Goal: Register for event/course

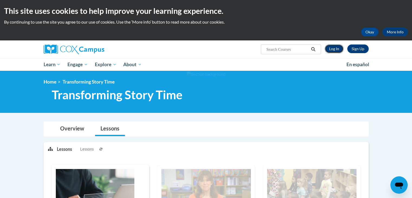
click at [333, 49] on link "Log In" at bounding box center [334, 48] width 19 height 9
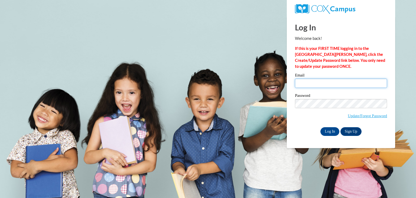
click at [329, 82] on input "Email" at bounding box center [341, 82] width 92 height 9
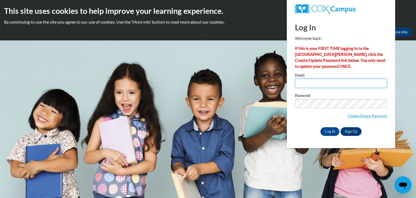
type input "egoratow@kusd.edu"
click at [332, 134] on input "Log In" at bounding box center [329, 131] width 19 height 9
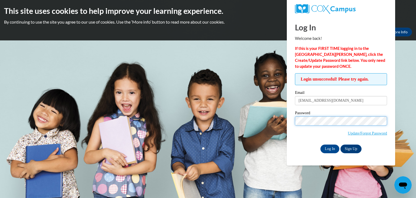
click at [320, 144] on input "Log In" at bounding box center [329, 148] width 19 height 9
click at [359, 131] on link "Update/Forgot Password" at bounding box center [367, 133] width 39 height 4
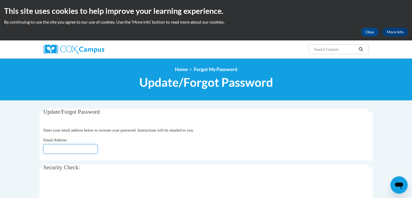
click at [74, 146] on input "Email Address" at bounding box center [70, 148] width 54 height 9
type input "egoratow@kusd.edu"
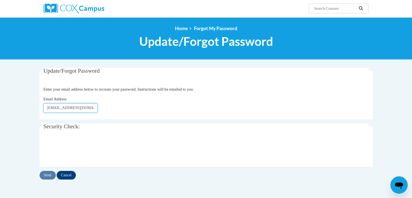
scroll to position [43, 0]
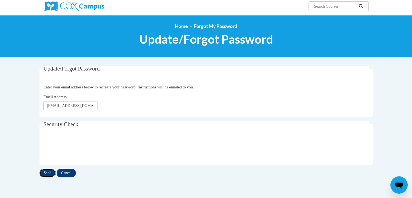
click input "Send"
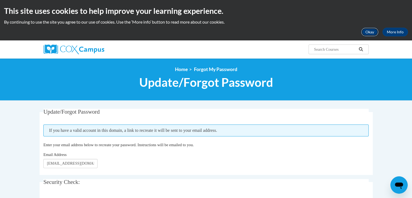
click at [372, 34] on button "Okay" at bounding box center [369, 32] width 17 height 9
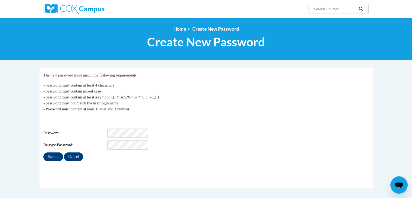
click at [196, 114] on div "My Password The new password must match the following requirements: - password …" at bounding box center [205, 116] width 325 height 89
click at [131, 124] on div "Login: egoratow@kusd.edu Password: Re-type Password:" at bounding box center [205, 133] width 325 height 34
click at [109, 160] on fieldset "My Password The new password must match the following requirements: - password …" at bounding box center [206, 127] width 333 height 119
click at [56, 152] on input "Submit" at bounding box center [52, 156] width 19 height 9
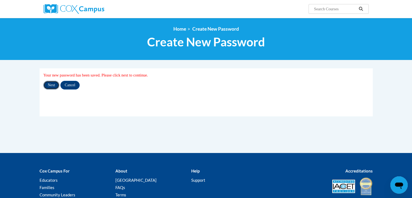
click at [50, 87] on input "Next" at bounding box center [51, 85] width 16 height 9
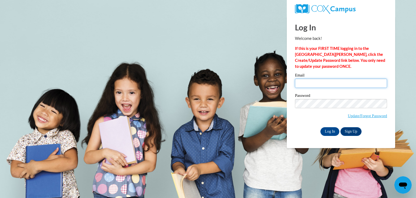
click at [320, 82] on input "Email" at bounding box center [341, 82] width 92 height 9
type input "[EMAIL_ADDRESS][DOMAIN_NAME]"
click at [328, 129] on input "Log In" at bounding box center [329, 131] width 19 height 9
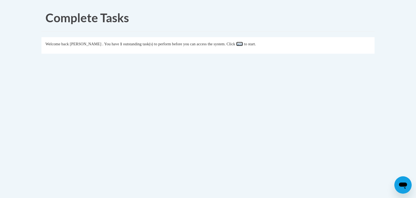
click at [243, 45] on link "here" at bounding box center [239, 44] width 7 height 4
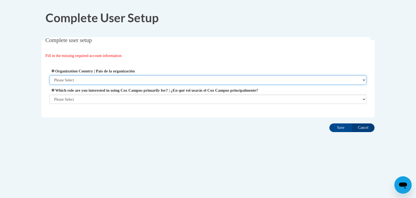
click at [141, 81] on select "Please Select United States | Estados Unidos Outside of the United States | Fue…" at bounding box center [208, 79] width 317 height 9
select select "ad49bcad-a171-4b2e-b99c-48b446064914"
click at [50, 75] on select "Please Select United States | Estados Unidos Outside of the United States | Fue…" at bounding box center [208, 79] width 317 height 9
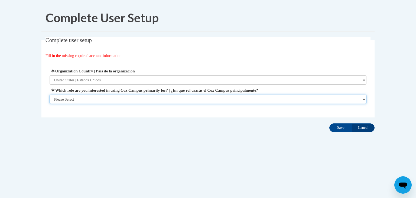
click at [124, 98] on select "Please Select College/University | Colegio/Universidad Community/Nonprofit Part…" at bounding box center [208, 98] width 317 height 9
select select "fbf2d438-af2f-41f8-98f1-81c410e29de3"
click at [50, 104] on select "Please Select College/University | Colegio/Universidad Community/Nonprofit Part…" at bounding box center [208, 98] width 317 height 9
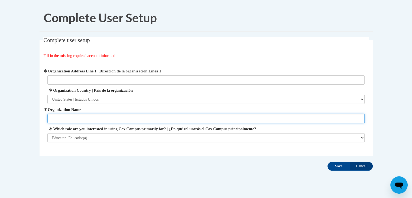
click at [93, 120] on input "Organization Name" at bounding box center [205, 118] width 317 height 9
type input "Kenosha Unified School District"
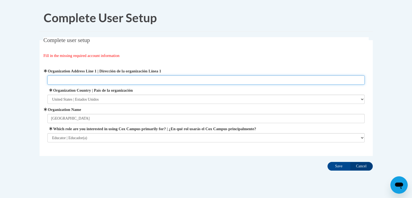
click at [125, 78] on input "Organization Address Line 1 | Dirección de la organización Línea 1" at bounding box center [205, 79] width 317 height 9
type input "3600 52nd Street, Kenosha, WI 53144"
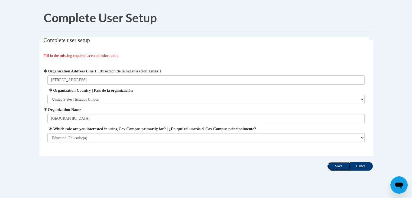
click at [340, 165] on input "Save" at bounding box center [338, 166] width 23 height 9
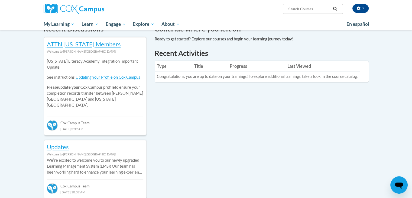
scroll to position [172, 0]
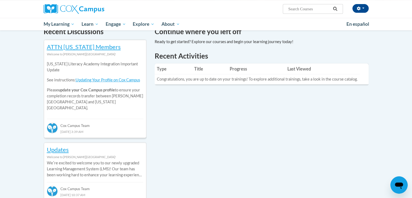
click at [314, 11] on input "Search..." at bounding box center [308, 9] width 43 height 6
type input "Transforming Storytime"
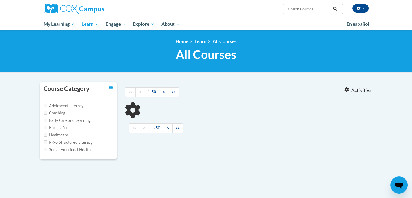
type input "Transforming Storytime"
click at [66, 142] on label "PK-5 Structured Literacy" at bounding box center [68, 142] width 49 height 6
click at [47, 142] on input "PK-5 Structured Literacy" at bounding box center [46, 142] width 4 height 4
checkbox input "true"
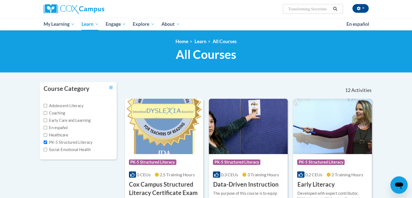
scroll to position [1, 0]
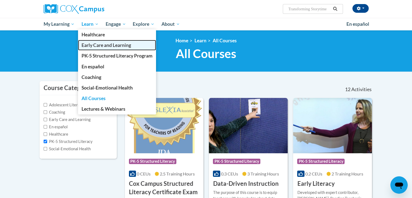
click at [93, 42] on span "Early Care and Learning" at bounding box center [106, 45] width 50 height 6
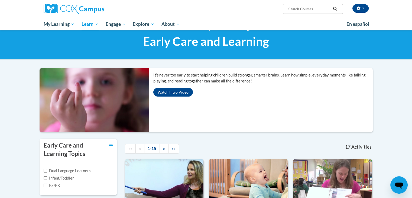
scroll to position [13, 0]
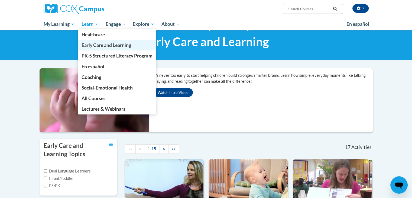
click at [94, 43] on span "Early Care and Learning" at bounding box center [106, 45] width 50 height 6
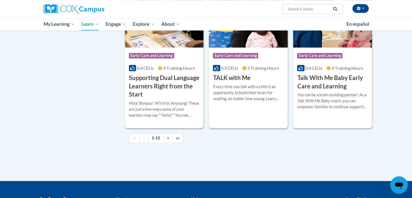
scroll to position [784, 0]
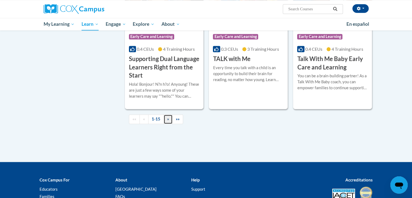
click at [164, 124] on link "»" at bounding box center [167, 118] width 9 height 9
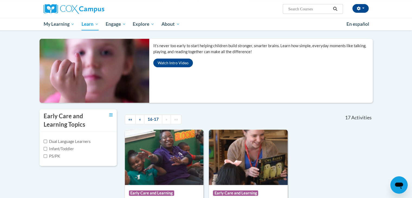
scroll to position [42, 0]
click at [54, 156] on label "PS/PK" at bounding box center [52, 156] width 17 height 6
click at [47, 156] on input "PS/PK" at bounding box center [46, 156] width 4 height 4
checkbox input "true"
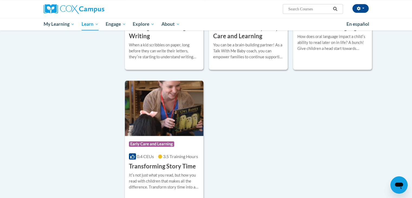
scroll to position [536, 0]
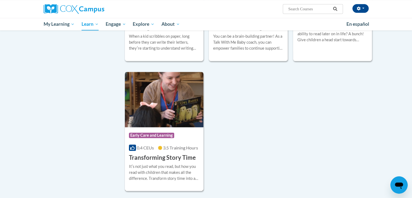
click at [167, 101] on img at bounding box center [164, 99] width 79 height 55
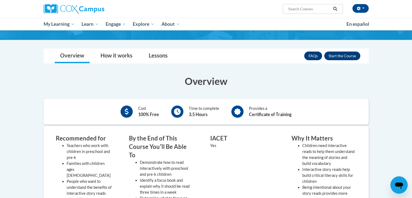
scroll to position [56, 0]
click at [354, 93] on div "Overview Cost 100% Free Time to complete 3.5 Hours Provides a Certificate of Tr…" at bounding box center [206, 189] width 333 height 230
click at [353, 52] on button "Enroll" at bounding box center [342, 55] width 36 height 9
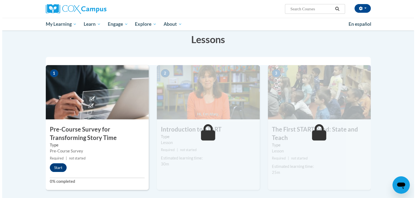
scroll to position [95, 0]
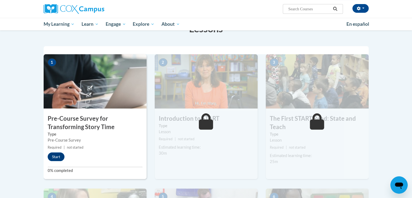
click at [56, 151] on div "1 Pre-Course Survey for Transforming Story Time Type Pre-Course Survey Required…" at bounding box center [95, 116] width 103 height 125
click at [54, 156] on button "Start" at bounding box center [56, 156] width 17 height 9
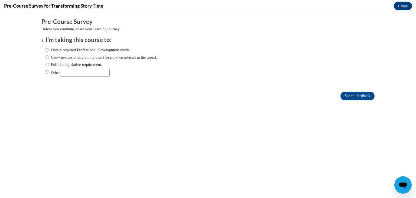
scroll to position [0, 0]
click at [57, 66] on label "Fulfill a legislative requirement." at bounding box center [73, 64] width 57 height 6
click at [49, 66] on input "Fulfill a legislative requirement." at bounding box center [47, 64] width 4 height 6
radio input "true"
click at [363, 96] on input "Submit feedback" at bounding box center [357, 95] width 34 height 9
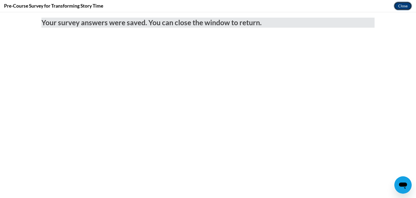
click at [400, 5] on button "Close" at bounding box center [403, 6] width 18 height 9
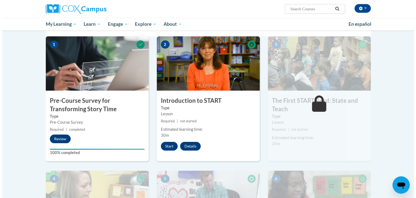
scroll to position [114, 0]
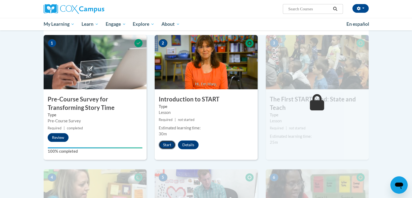
click at [169, 143] on button "Start" at bounding box center [167, 144] width 17 height 9
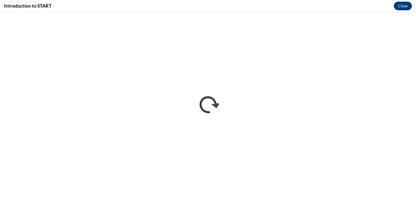
scroll to position [0, 0]
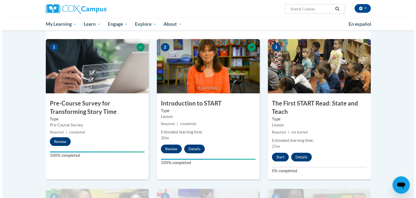
scroll to position [111, 0]
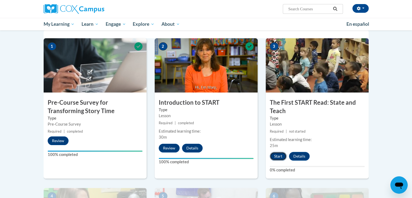
click at [276, 158] on button "Start" at bounding box center [278, 156] width 17 height 9
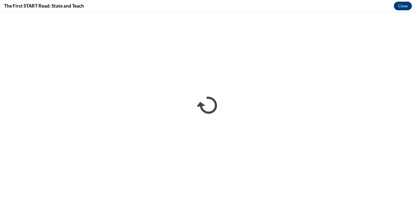
scroll to position [0, 0]
